Goal: Submit feedback/report problem

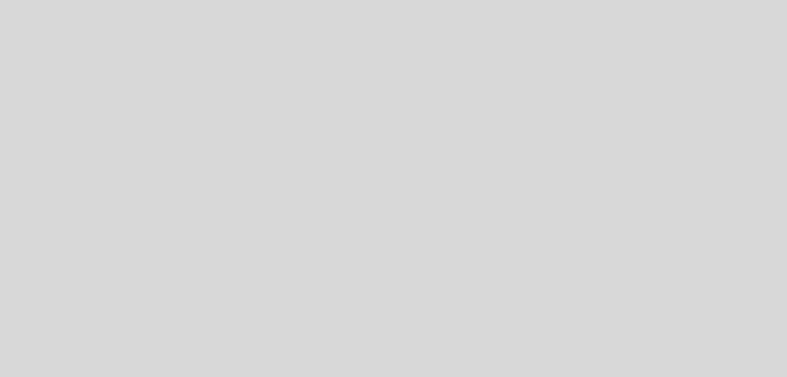
select select "es"
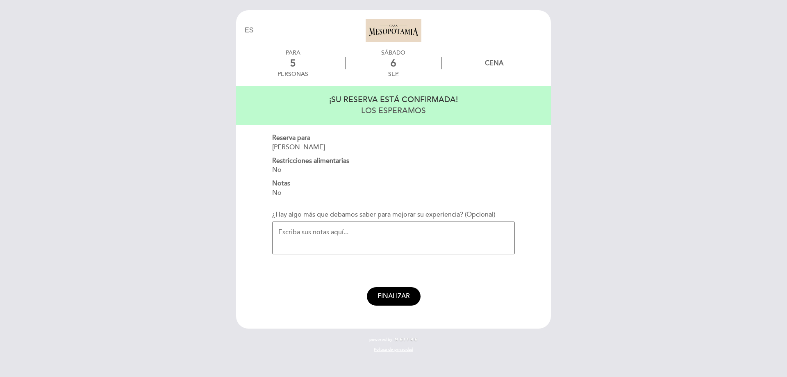
click at [324, 233] on textarea "¿Hay algo más que debamos saber para mejorar su experiencia? (Opcional)" at bounding box center [393, 237] width 243 height 33
click at [290, 229] on textarea "Buemnos dias , si es posible en mesa, muy agradecidas Reserva confirmada" at bounding box center [393, 237] width 243 height 33
click at [306, 229] on textarea "Buenos diía, si es posible en mesa, muy agradecidas Reserva confirmada" at bounding box center [393, 237] width 243 height 33
type textarea "Buenos días Si es posible en mesa, muy agradecidas Reserva confirmada"
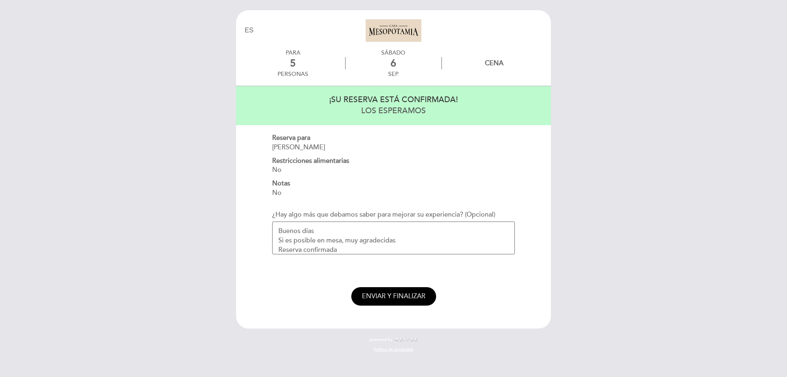
click at [422, 294] on span "ENVIAR Y FINALIZAR" at bounding box center [394, 296] width 64 height 8
click at [390, 299] on span "ENVIAR Y FINALIZAR" at bounding box center [394, 296] width 64 height 8
click at [383, 290] on button "ENVIAR Y FINALIZAR" at bounding box center [393, 296] width 85 height 18
